Goal: Task Accomplishment & Management: Complete application form

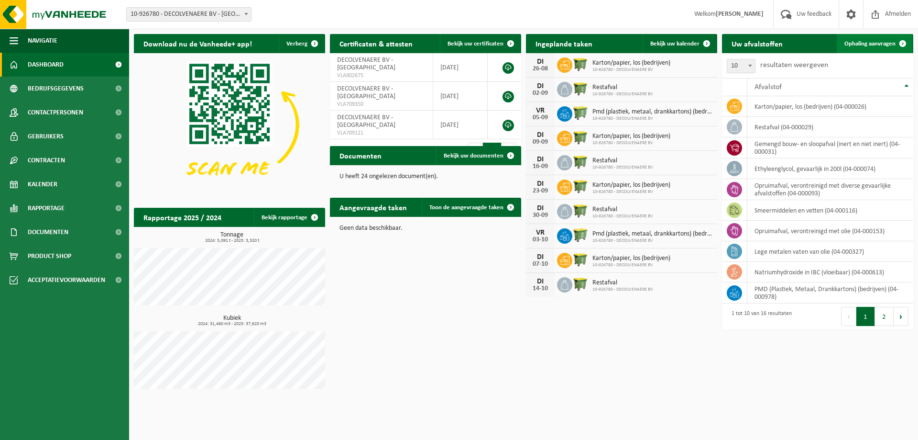
click at [868, 46] on span "Ophaling aanvragen" at bounding box center [870, 44] width 51 height 6
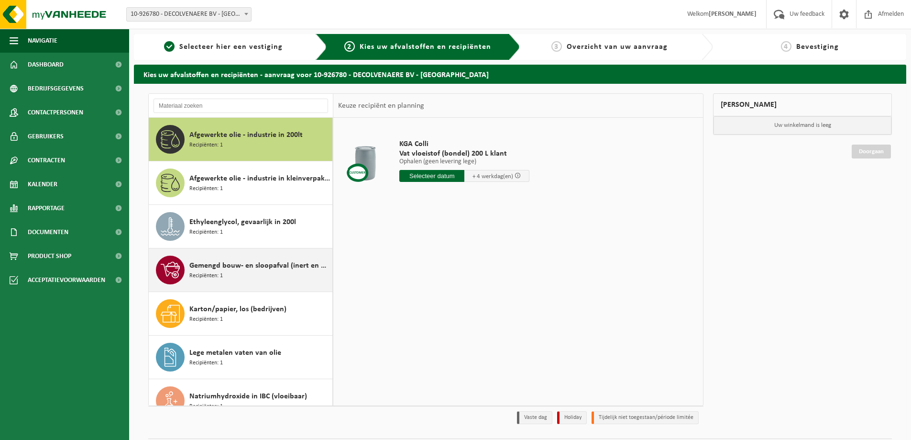
click at [253, 265] on span "Gemengd bouw- en sloopafval (inert en niet inert)" at bounding box center [259, 265] width 141 height 11
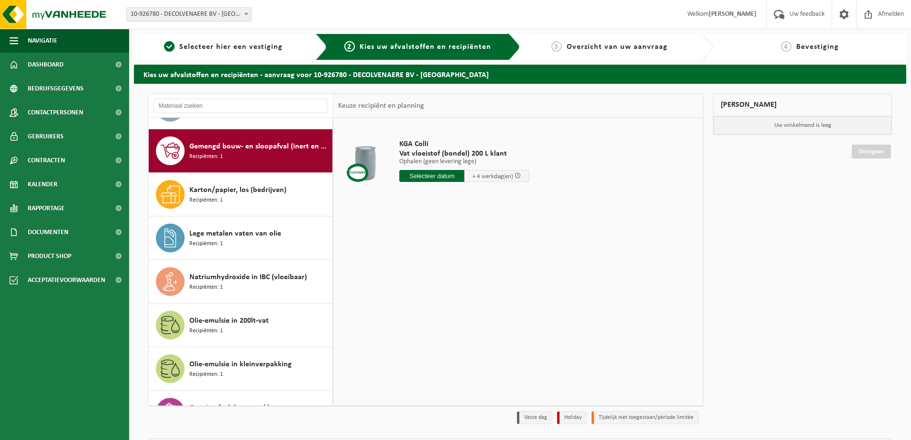
scroll to position [131, 0]
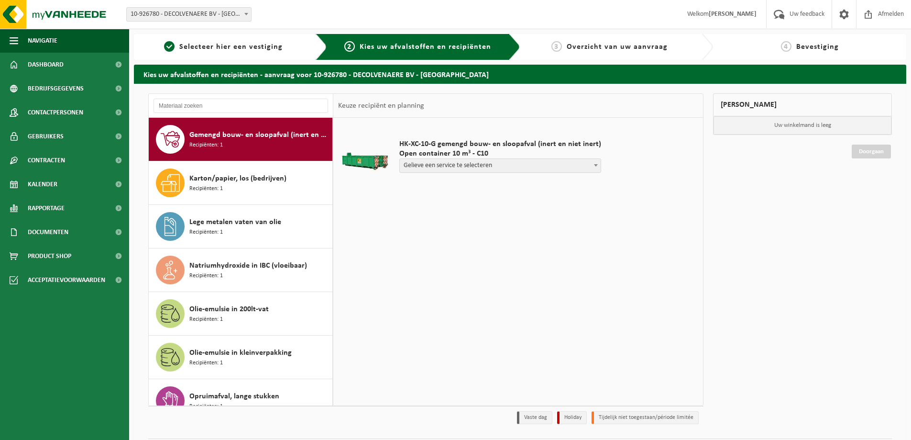
click at [591, 162] on span at bounding box center [596, 165] width 10 height 12
select select "P2PL-VEL-077879_HK-XC-10-GN-00_04-000031_46"
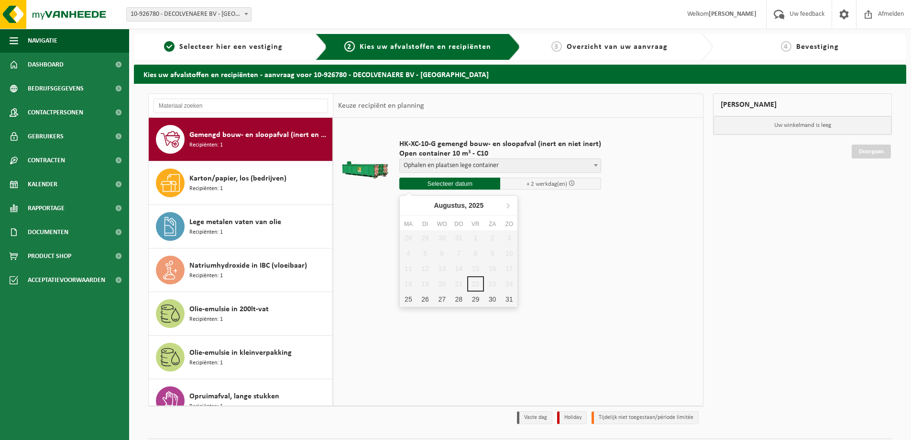
click at [466, 182] on input "text" at bounding box center [449, 183] width 101 height 12
click at [412, 299] on div "25" at bounding box center [408, 298] width 17 height 15
type input "Van 2025-08-25"
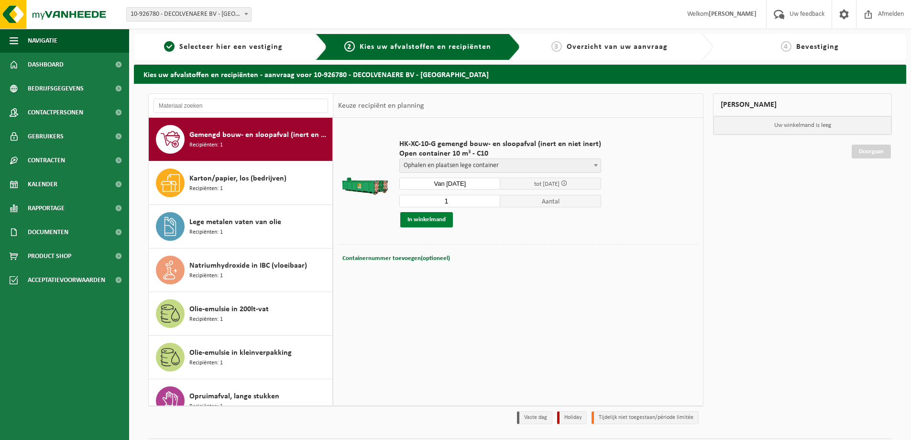
click at [422, 217] on button "In winkelmand" at bounding box center [426, 219] width 53 height 15
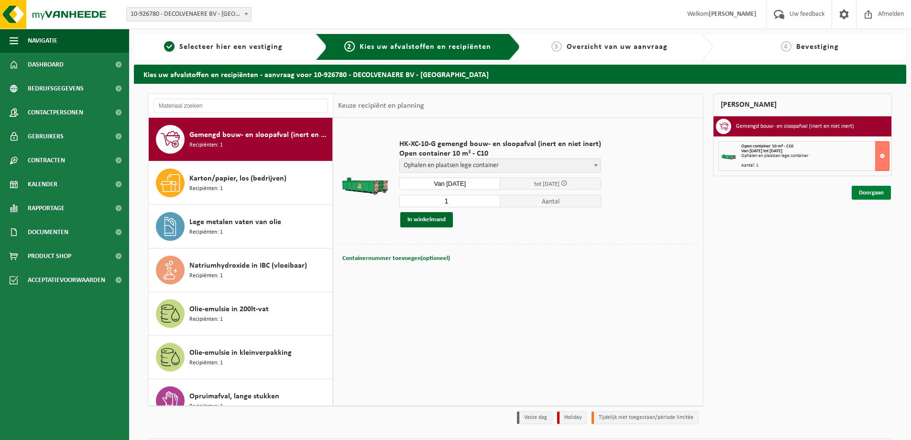
click at [869, 195] on link "Doorgaan" at bounding box center [871, 193] width 39 height 14
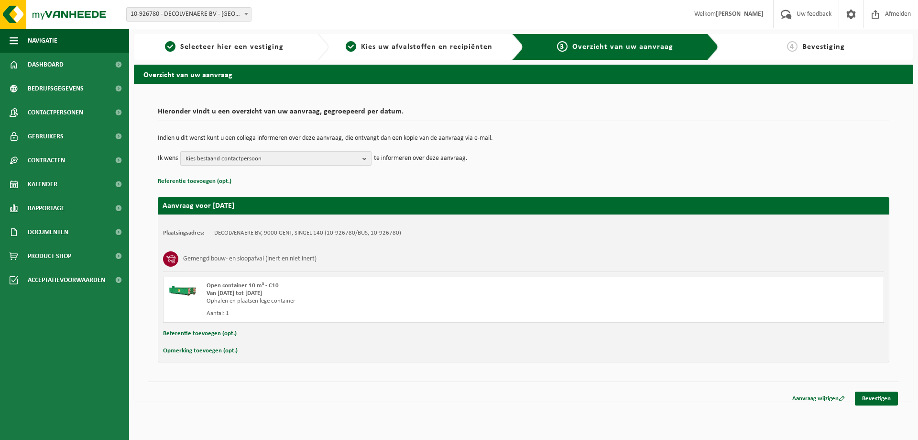
click at [365, 156] on b "button" at bounding box center [367, 158] width 9 height 13
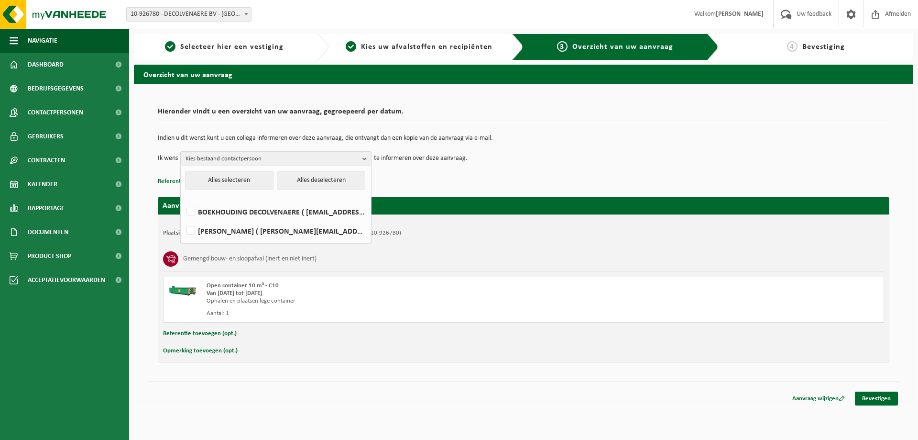
click at [457, 187] on p "Referentie toevoegen (opt.)" at bounding box center [524, 181] width 732 height 12
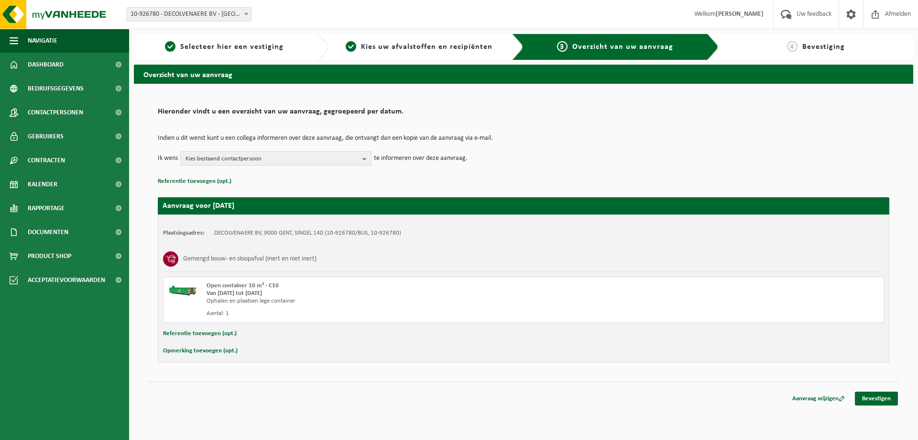
click at [368, 160] on b "button" at bounding box center [367, 158] width 9 height 13
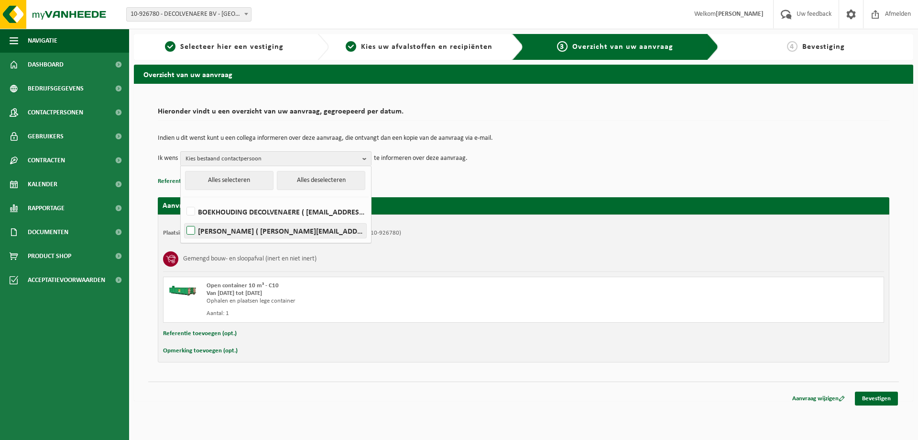
click at [258, 230] on label "NATALIE S. ( natalie@decolvenaere.be )" at bounding box center [276, 230] width 182 height 14
click at [183, 219] on input "NATALIE S. ( natalie@decolvenaere.be )" at bounding box center [183, 218] width 0 height 0
checkbox input "true"
click at [235, 180] on button "Alles selecteren" at bounding box center [229, 180] width 88 height 19
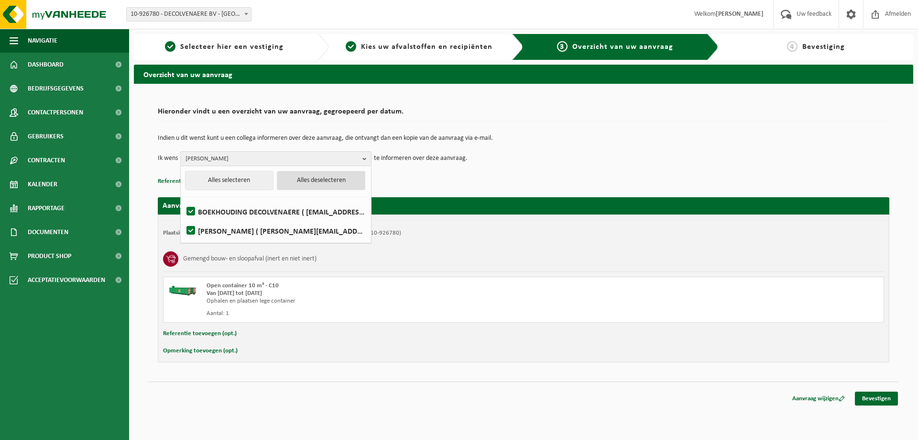
click at [355, 183] on button "Alles deselecteren" at bounding box center [321, 180] width 88 height 19
checkbox input "false"
click at [236, 233] on label "NATALIE S. ( natalie@decolvenaere.be )" at bounding box center [276, 230] width 182 height 14
click at [183, 219] on input "NATALIE S. ( natalie@decolvenaere.be )" at bounding box center [183, 218] width 0 height 0
checkbox input "true"
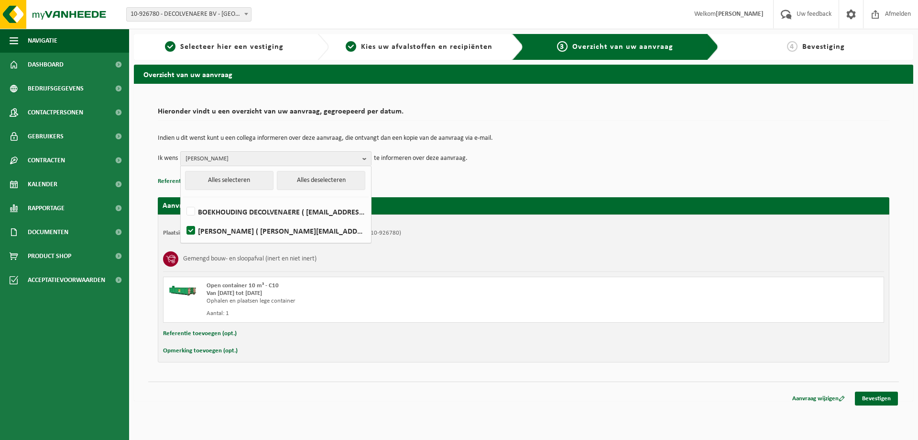
click at [508, 187] on div "Aanvraag voor 2025-08-25 Plaatsingsadres: DECOLVENAERE BV, 9000 GENT, SINGEL 14…" at bounding box center [524, 274] width 732 height 175
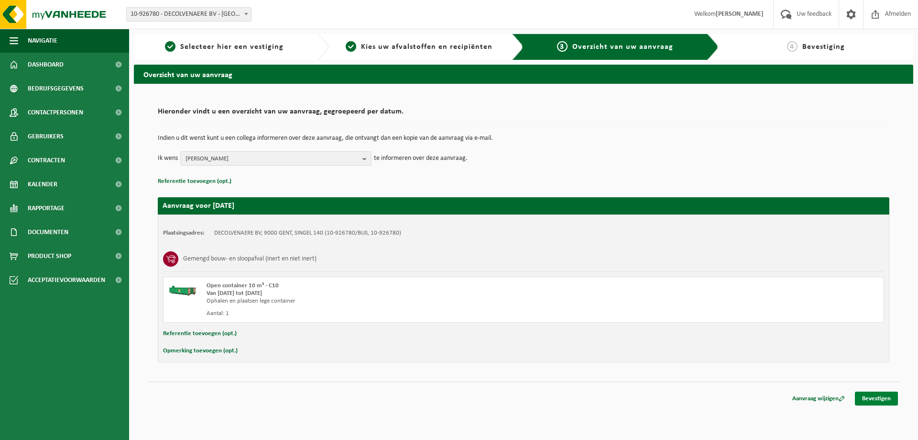
click at [883, 398] on link "Bevestigen" at bounding box center [876, 398] width 43 height 14
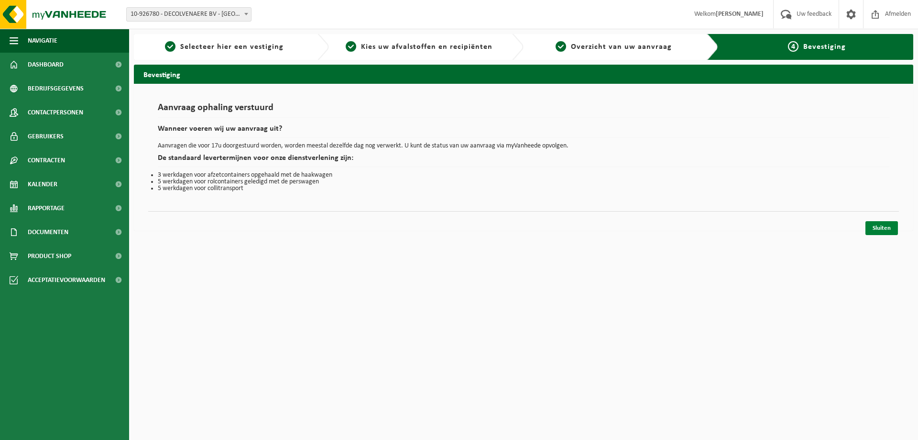
click at [890, 229] on link "Sluiten" at bounding box center [882, 228] width 33 height 14
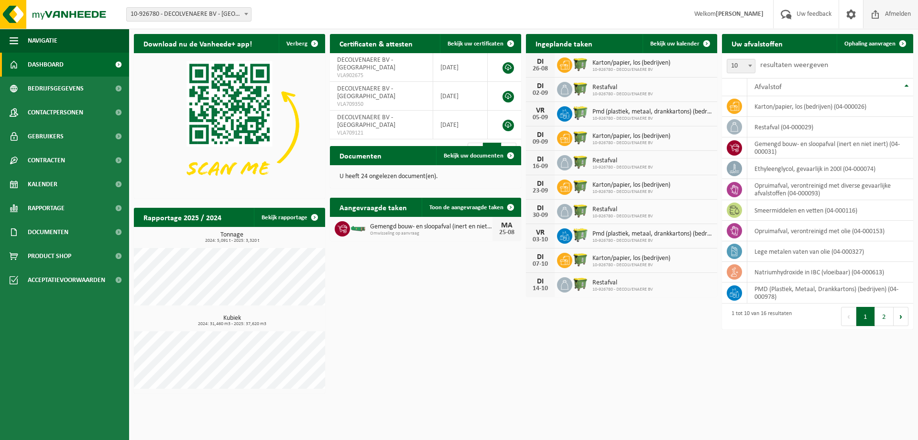
click at [900, 12] on span "Afmelden" at bounding box center [898, 14] width 31 height 28
